Goal: Task Accomplishment & Management: Manage account settings

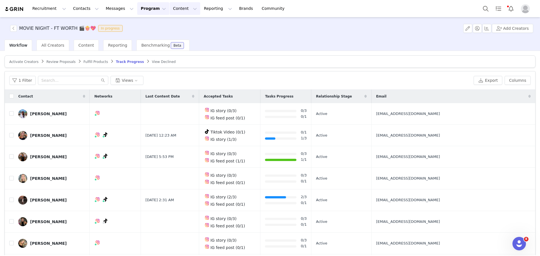
scroll to position [27, 0]
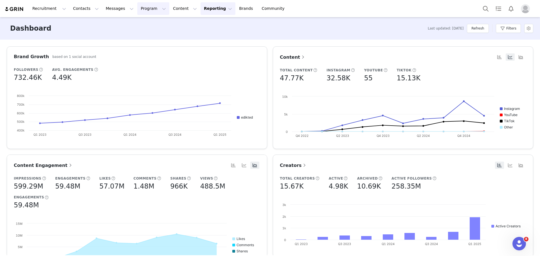
click at [137, 9] on button "Program Program" at bounding box center [153, 8] width 32 height 13
click at [146, 25] on p "Activations" at bounding box center [139, 25] width 22 height 6
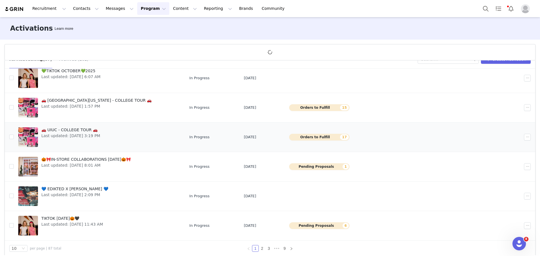
scroll to position [21, 0]
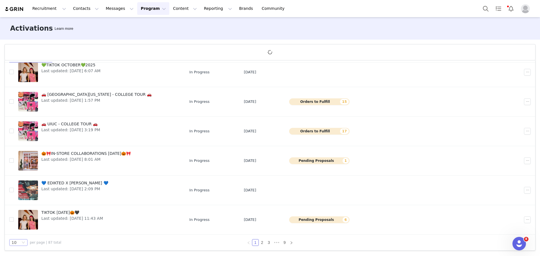
click at [24, 245] on div "10" at bounding box center [18, 242] width 18 height 7
click at [23, 235] on li "50" at bounding box center [18, 232] width 18 height 9
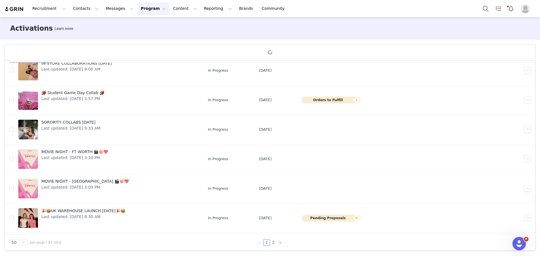
scroll to position [787, 0]
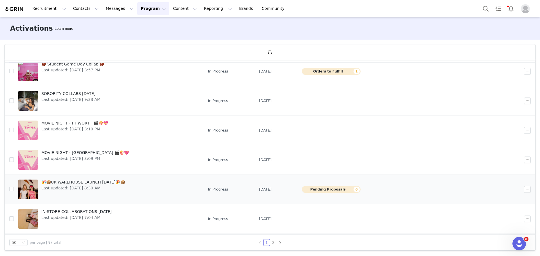
click at [96, 185] on span "🎉📦UK WAREHOUSE LAUNCH [DATE]🎉📦" at bounding box center [83, 182] width 84 height 6
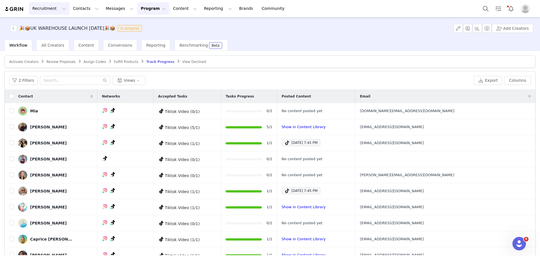
click at [55, 10] on button "Recruitment Recruitment" at bounding box center [49, 8] width 40 height 13
click at [70, 10] on button "Contacts Contacts" at bounding box center [86, 8] width 32 height 13
click at [73, 47] on p "Applicants" at bounding box center [79, 46] width 21 height 6
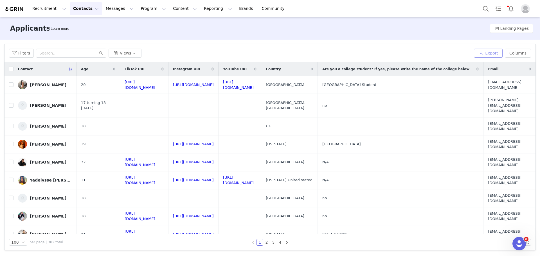
click at [493, 53] on button "Export" at bounding box center [488, 53] width 29 height 9
click at [485, 53] on button "Export" at bounding box center [488, 53] width 29 height 9
